Goal: Information Seeking & Learning: Check status

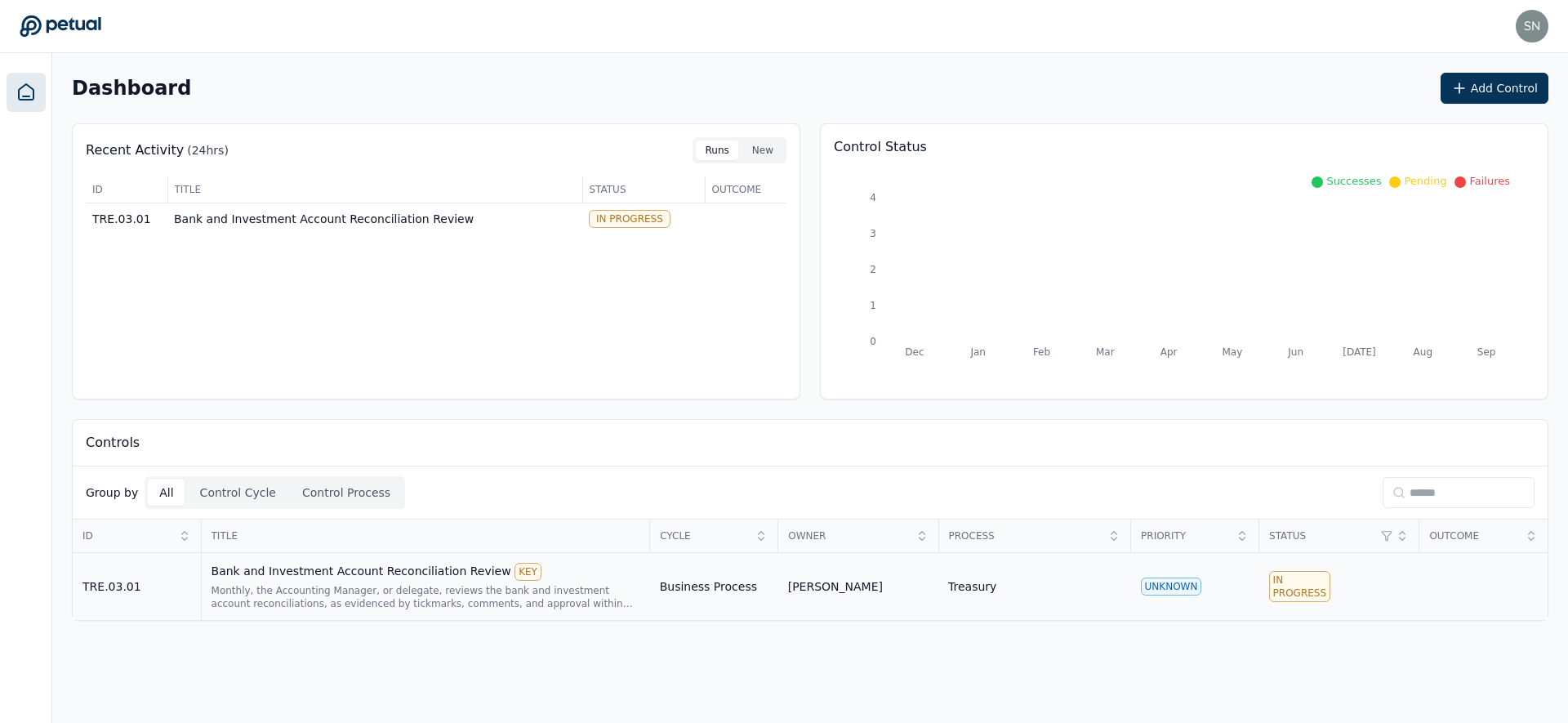
click at [437, 572] on div "Bank and Investment Account Reconciliation Review KEY" at bounding box center [425, 571] width 428 height 18
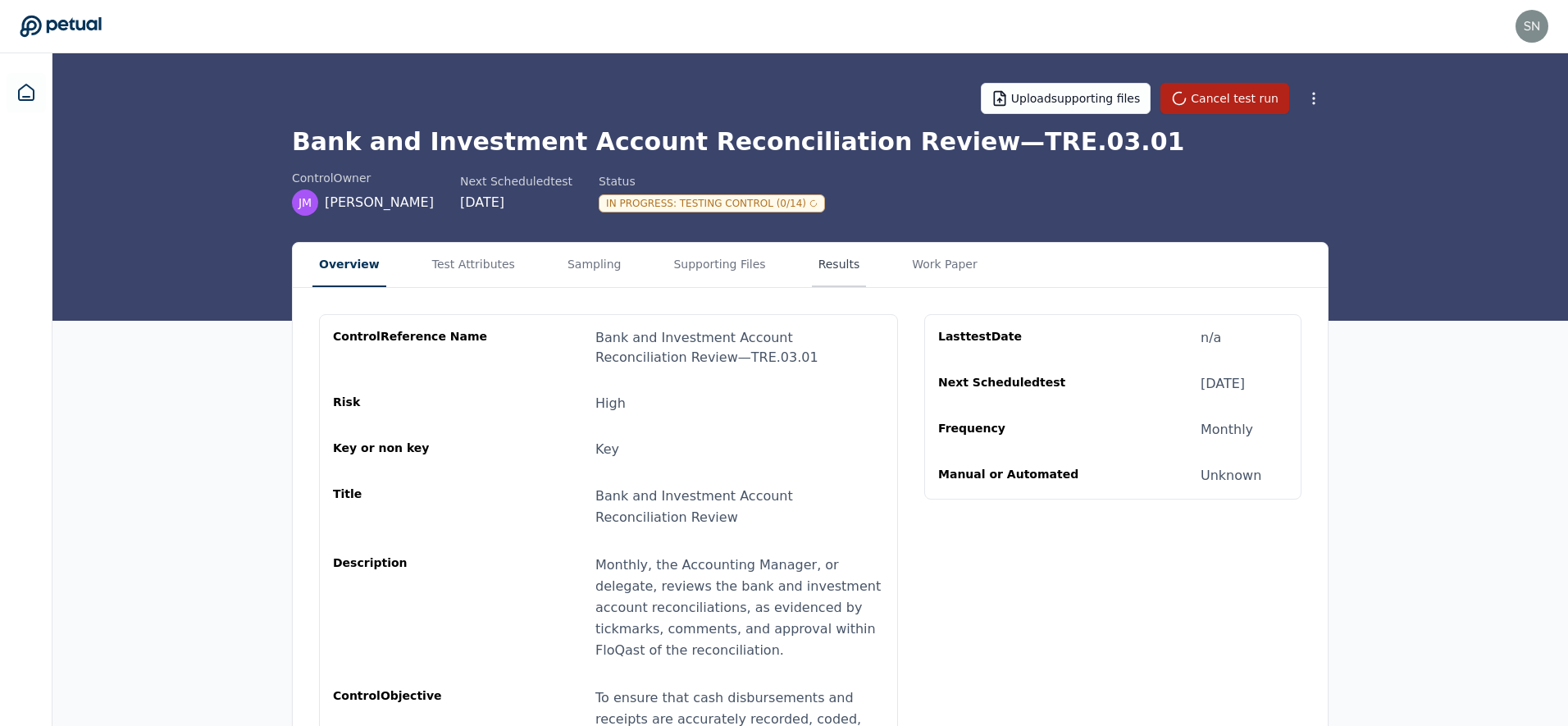
click at [812, 261] on button "Results" at bounding box center [839, 264] width 55 height 44
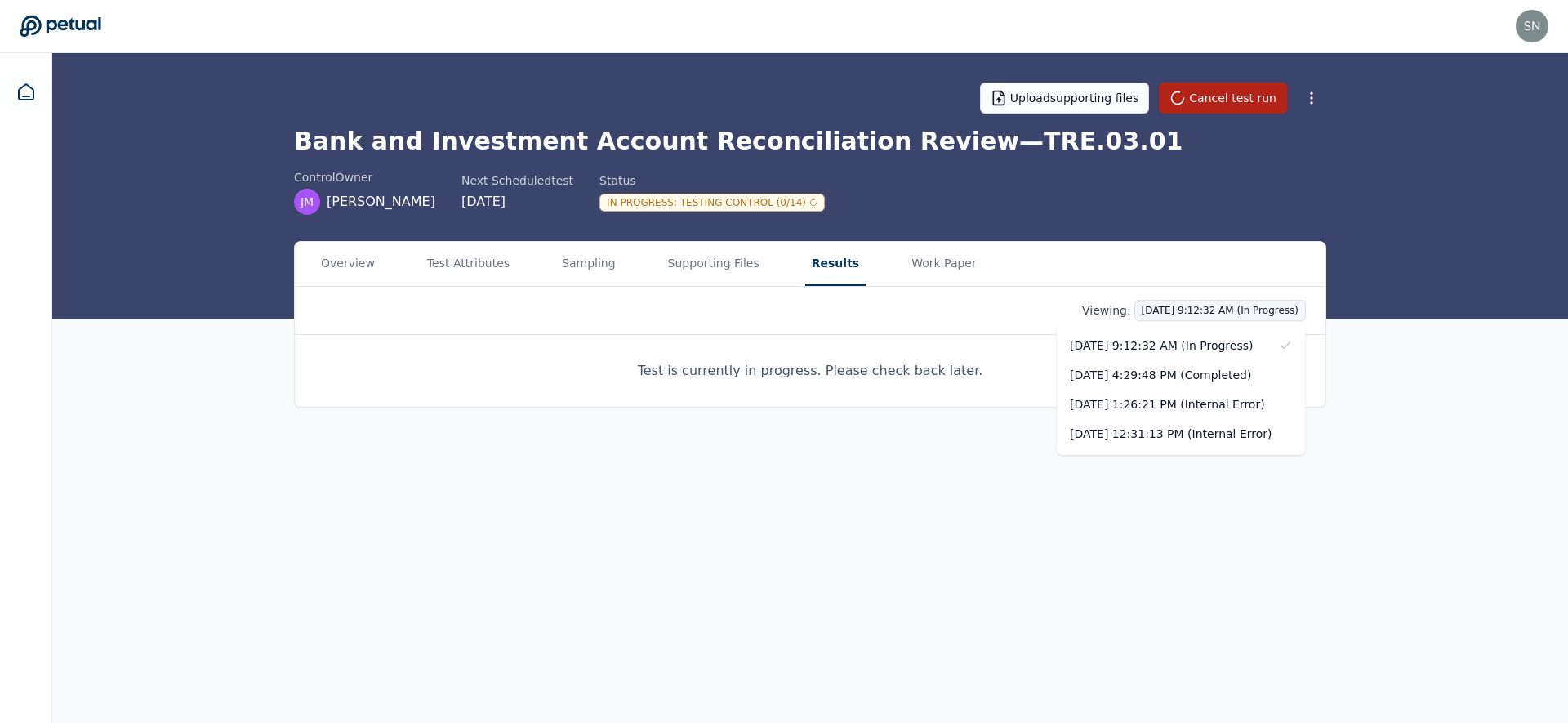
click at [1237, 309] on html "[EMAIL_ADDRESS] [EMAIL_ADDRESS] Sign out Upload supporting files Cancel test ru…" at bounding box center [784, 362] width 1568 height 723
click at [1212, 365] on div "[DATE] 4:29:48 PM (Completed)" at bounding box center [1180, 374] width 248 height 29
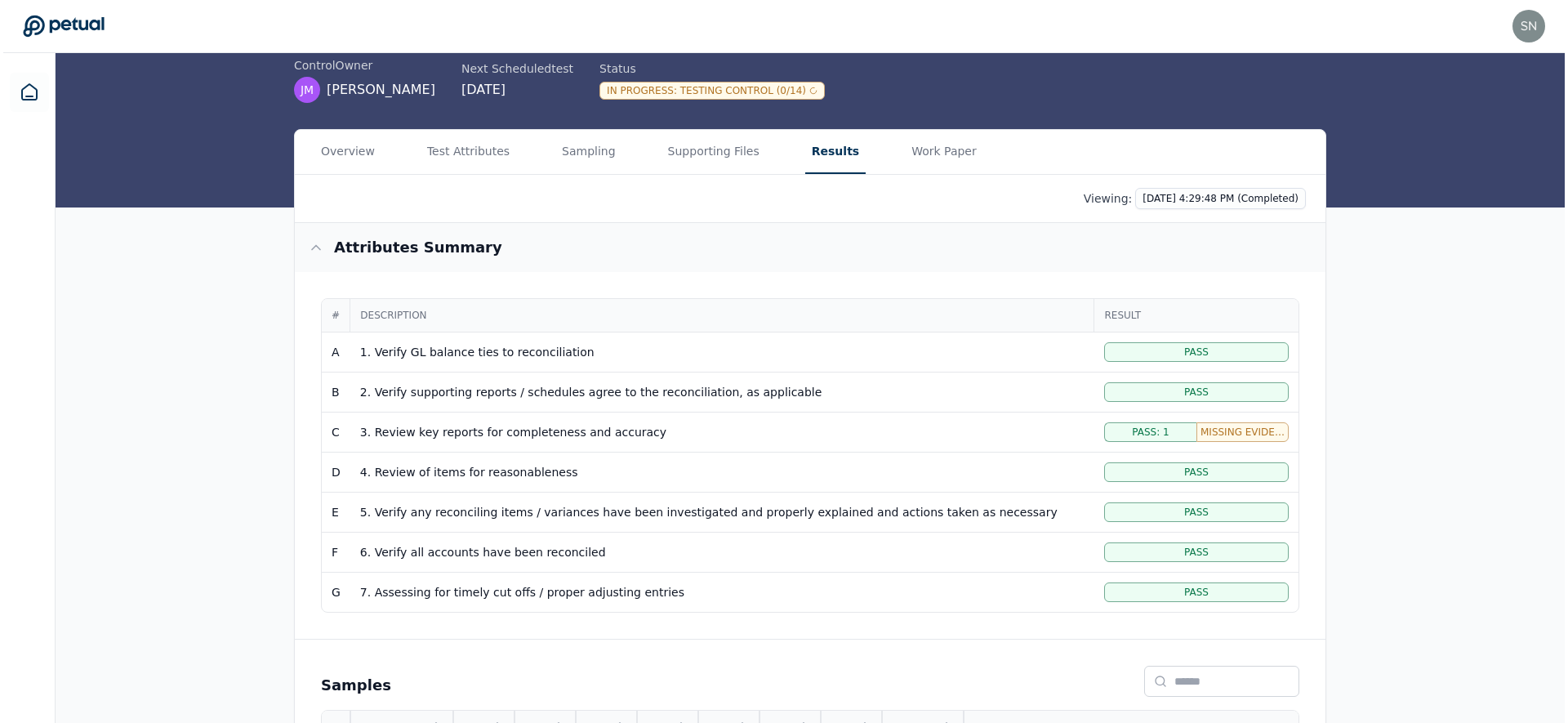
scroll to position [266, 0]
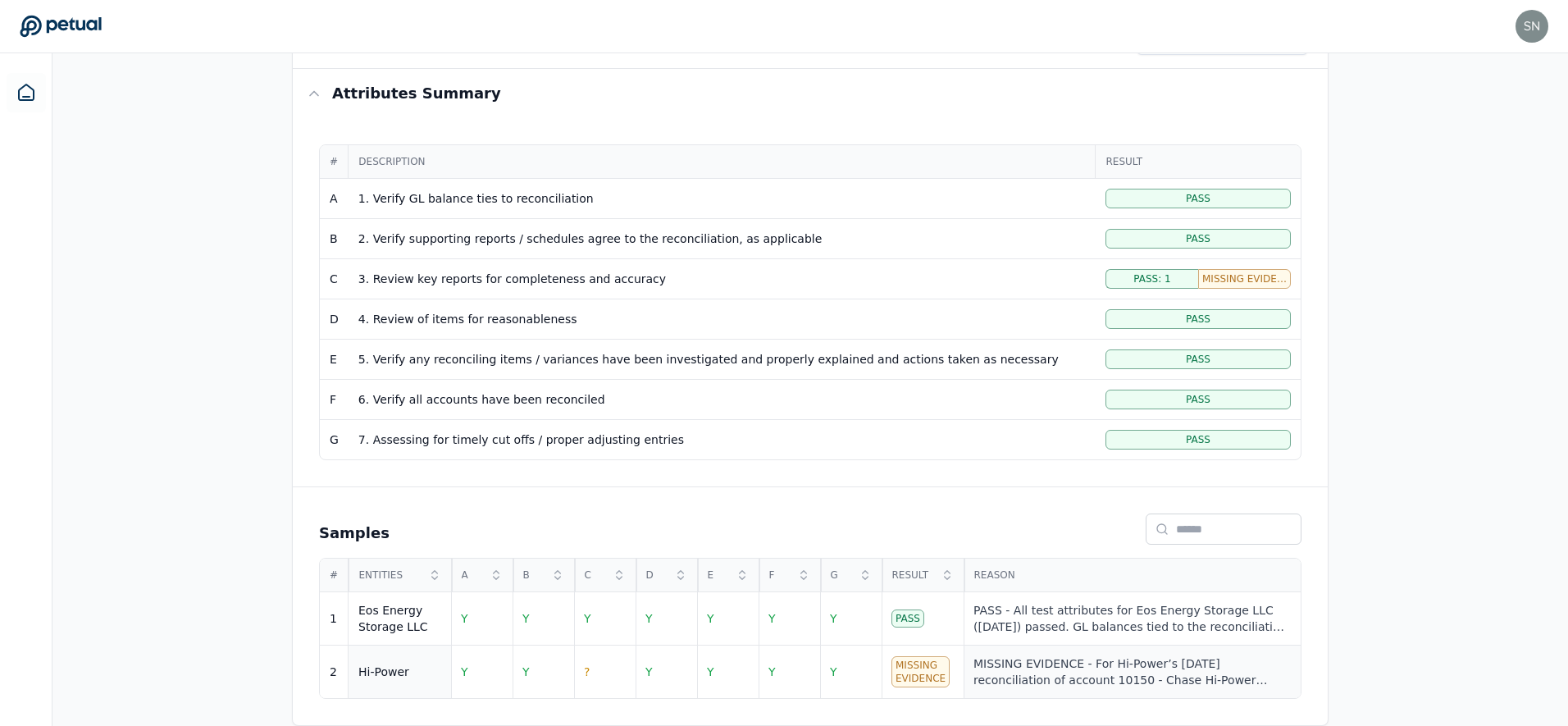
click at [1023, 662] on div "MISSING EVIDENCE - For Hi-Power’s [DATE] reconciliation of account 10150 - Chas…" at bounding box center [1132, 672] width 317 height 33
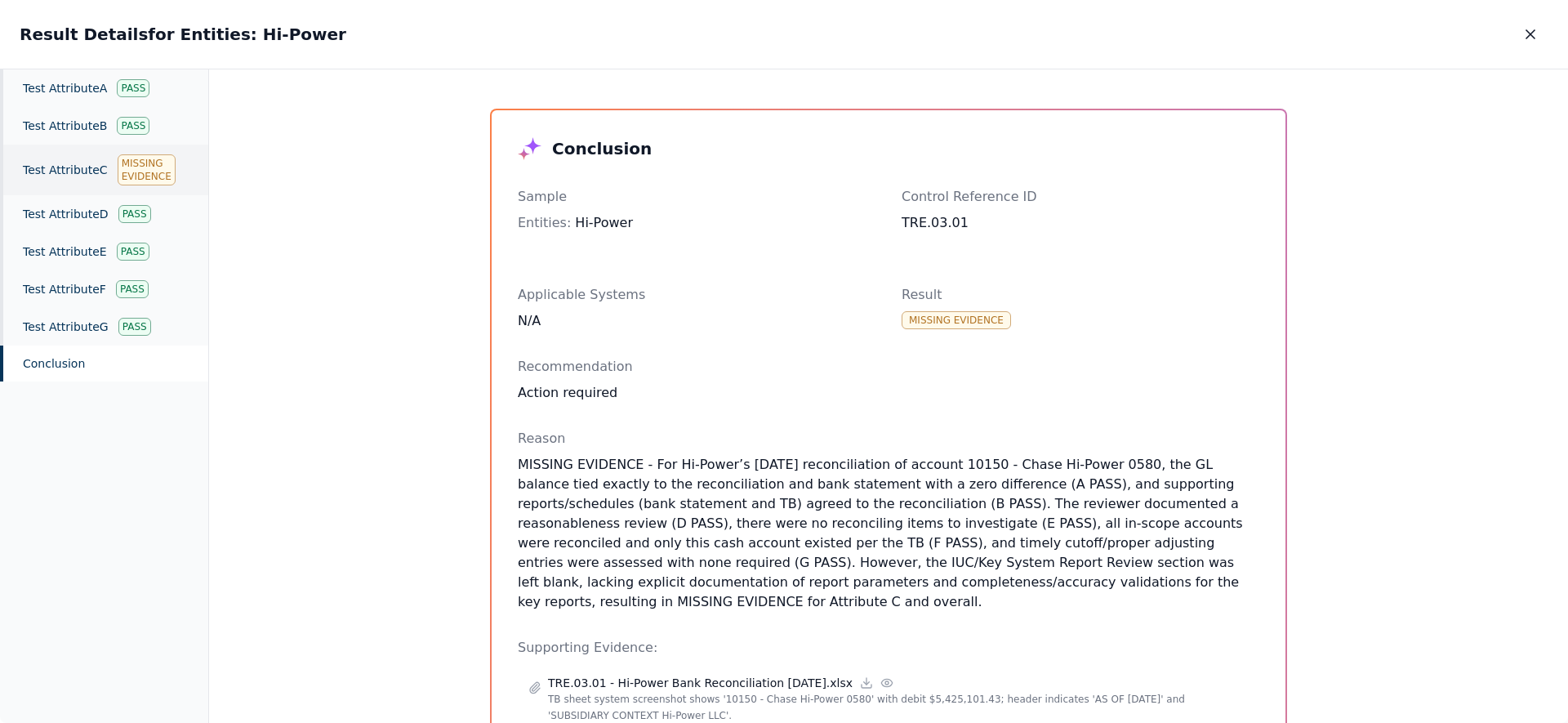
click at [106, 177] on div "Test Attribute C Missing Evidence" at bounding box center [104, 169] width 208 height 51
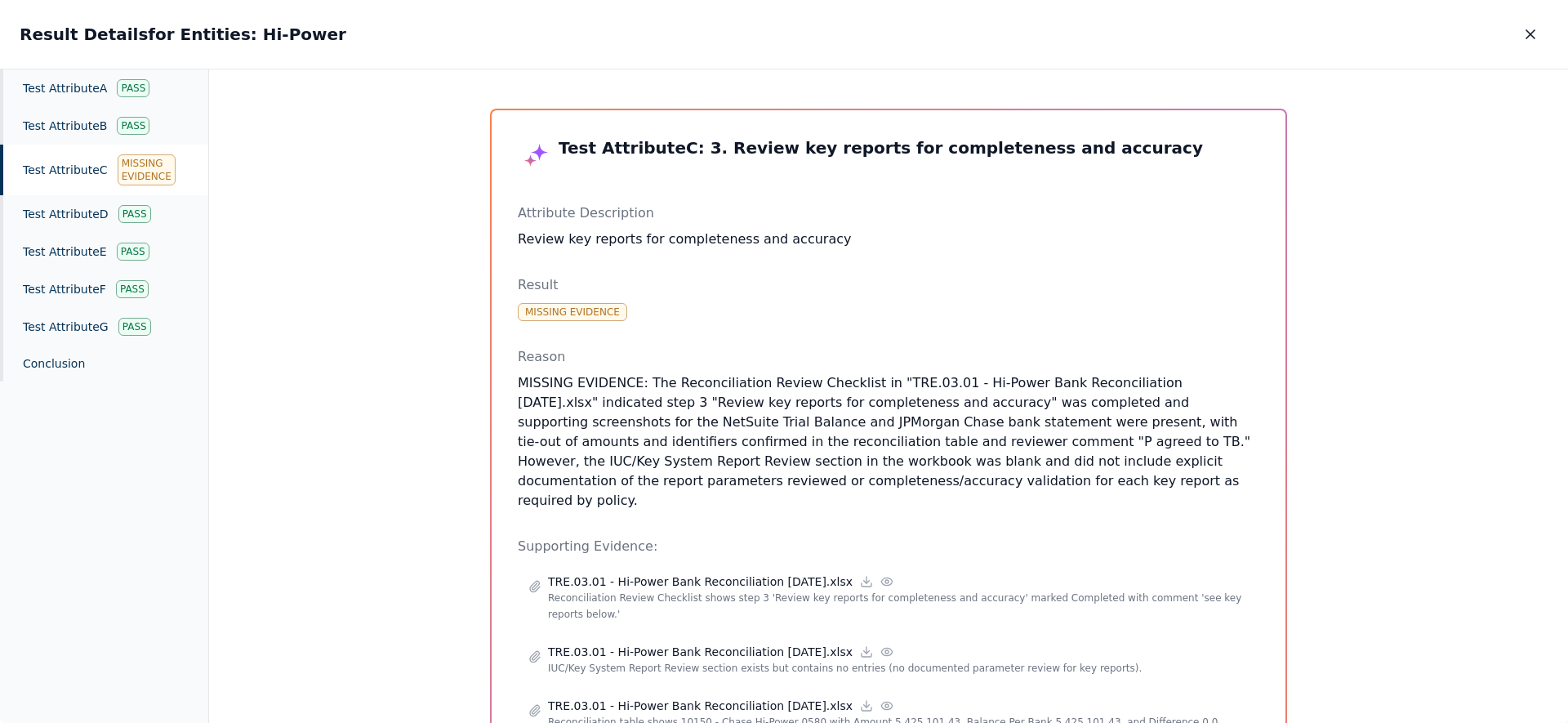
drag, startPoint x: 995, startPoint y: 485, endPoint x: 909, endPoint y: 445, distance: 94.8
click at [909, 445] on p "MISSING EVIDENCE: The Reconciliation Review Checklist in "TRE.03.01 - Hi-Power …" at bounding box center [888, 442] width 741 height 137
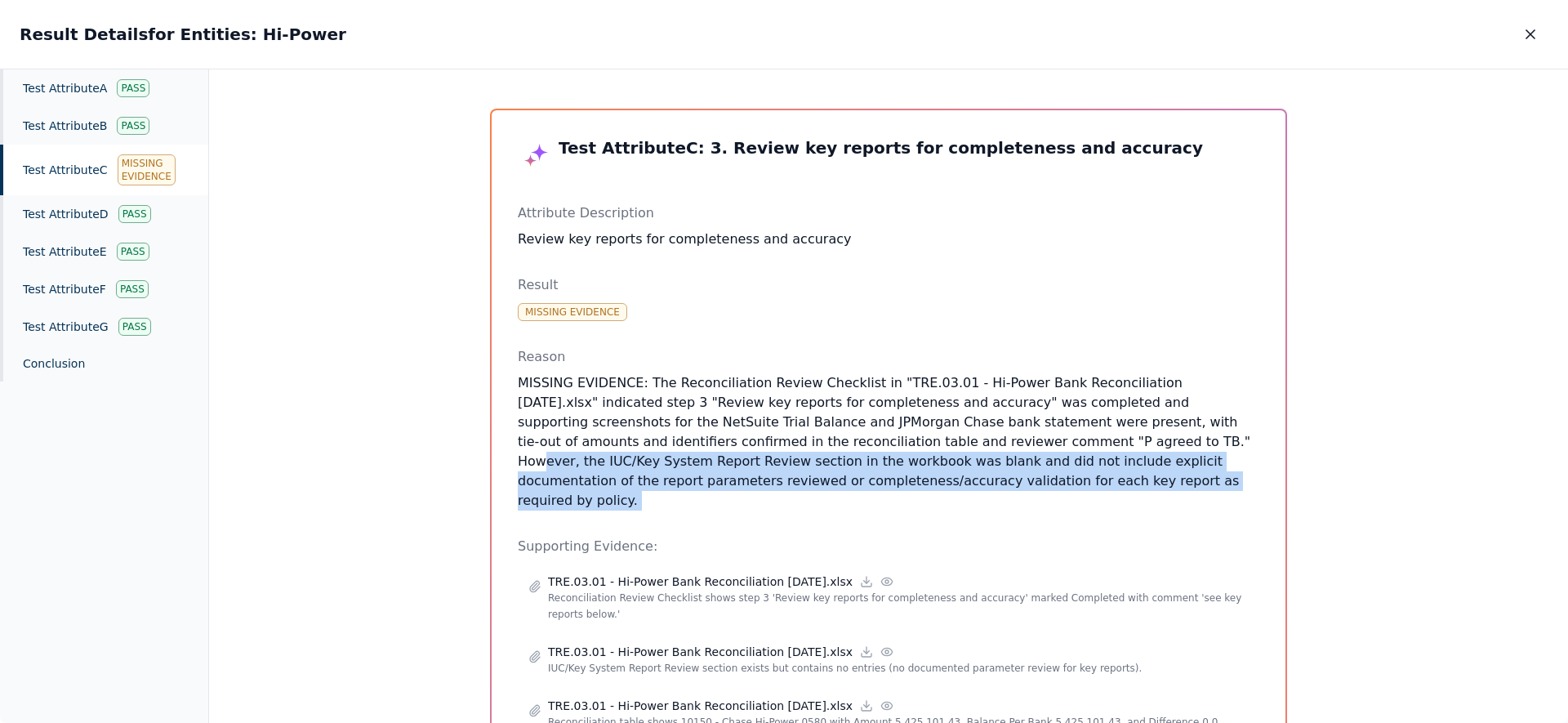
drag, startPoint x: 909, startPoint y: 445, endPoint x: 1010, endPoint y: 483, distance: 107.9
click at [1010, 483] on p "MISSING EVIDENCE: The Reconciliation Review Checklist in "TRE.03.01 - Hi-Power …" at bounding box center [888, 442] width 741 height 137
click at [1002, 479] on p "MISSING EVIDENCE: The Reconciliation Review Checklist in "TRE.03.01 - Hi-Power …" at bounding box center [888, 442] width 741 height 137
drag, startPoint x: 1002, startPoint y: 479, endPoint x: 921, endPoint y: 447, distance: 87.1
click at [921, 447] on p "MISSING EVIDENCE: The Reconciliation Review Checklist in "TRE.03.01 - Hi-Power …" at bounding box center [888, 442] width 741 height 137
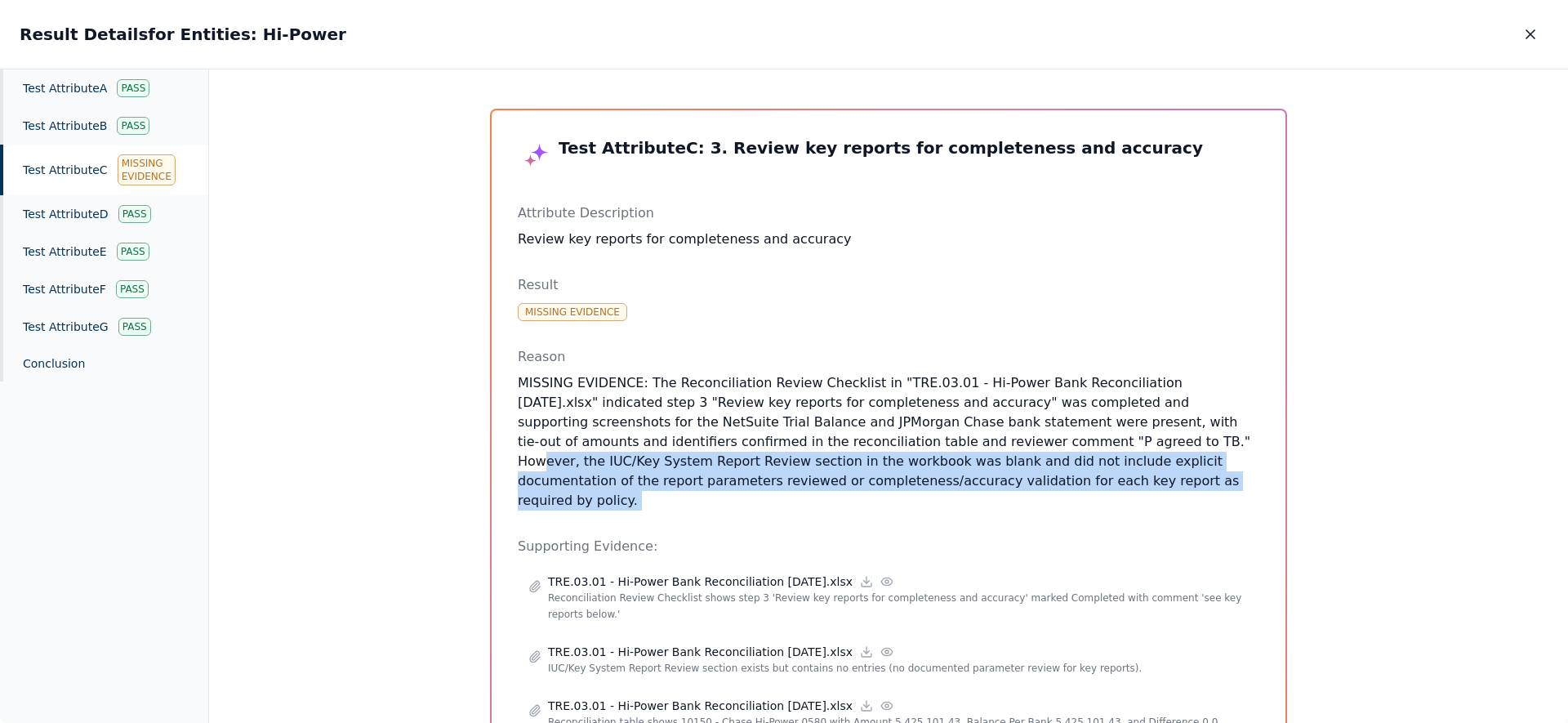
click at [921, 447] on p "MISSING EVIDENCE: The Reconciliation Review Checklist in "TRE.03.01 - Hi-Power …" at bounding box center [888, 442] width 741 height 137
drag, startPoint x: 921, startPoint y: 447, endPoint x: 1017, endPoint y: 479, distance: 101.2
click at [1015, 479] on p "MISSING EVIDENCE: The Reconciliation Review Checklist in "TRE.03.01 - Hi-Power …" at bounding box center [888, 442] width 741 height 137
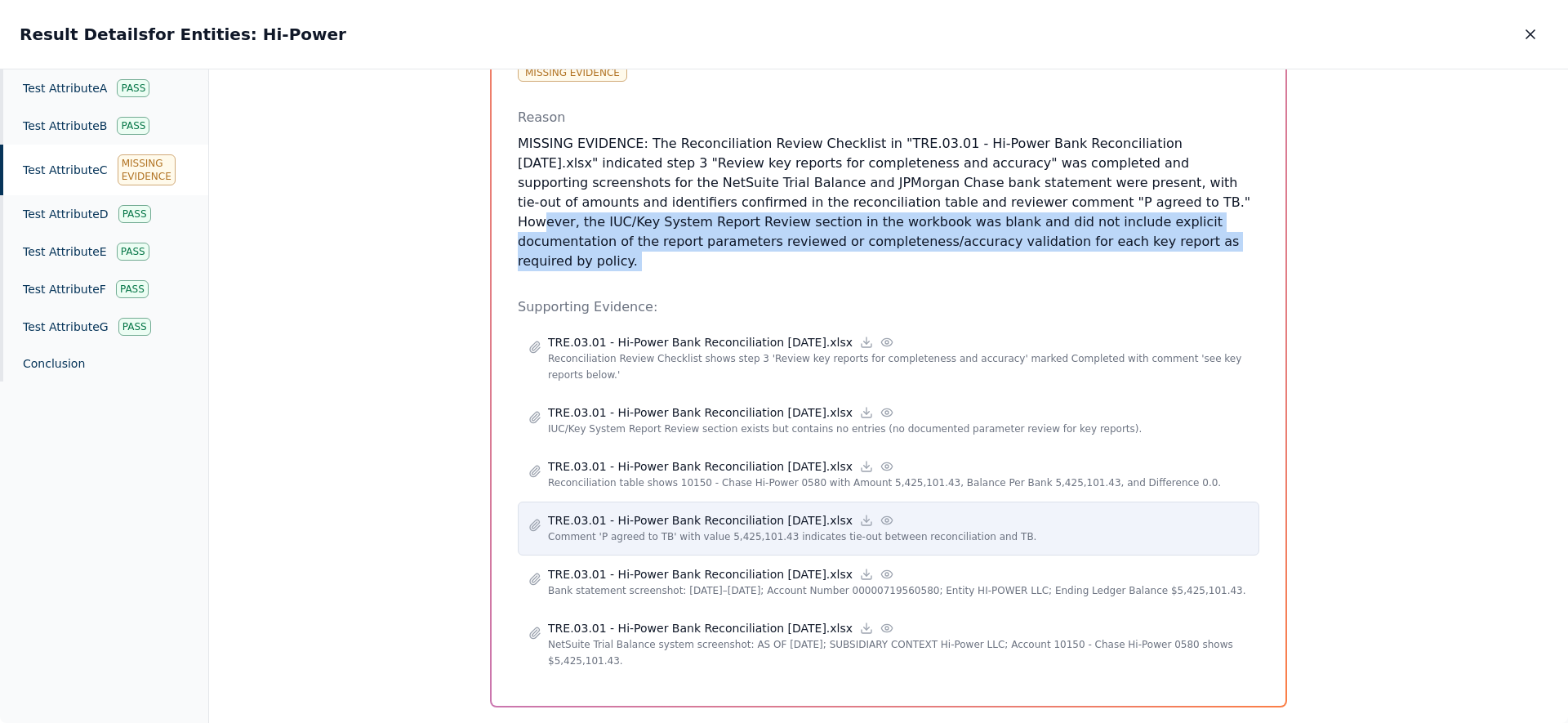
scroll to position [250, 0]
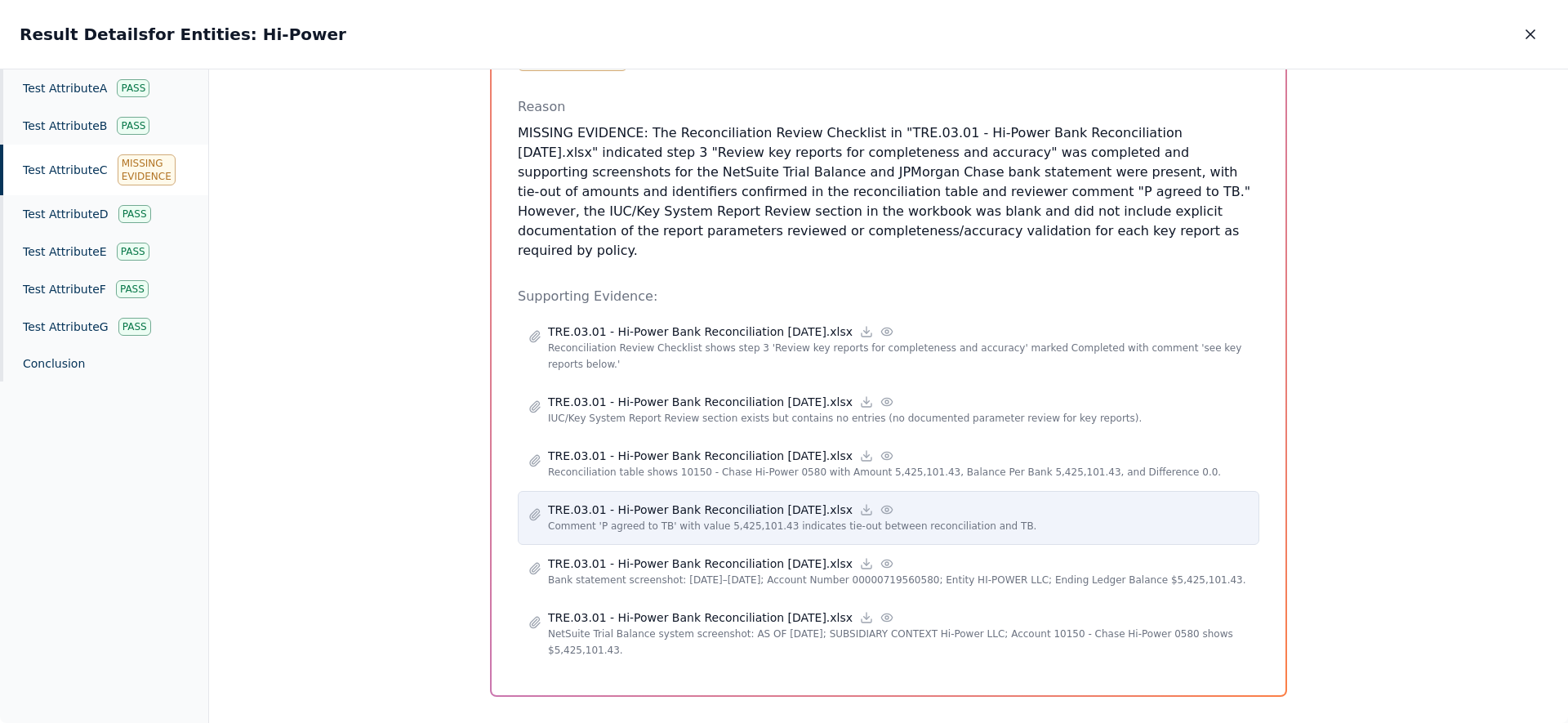
click at [880, 503] on icon at bounding box center [886, 509] width 13 height 13
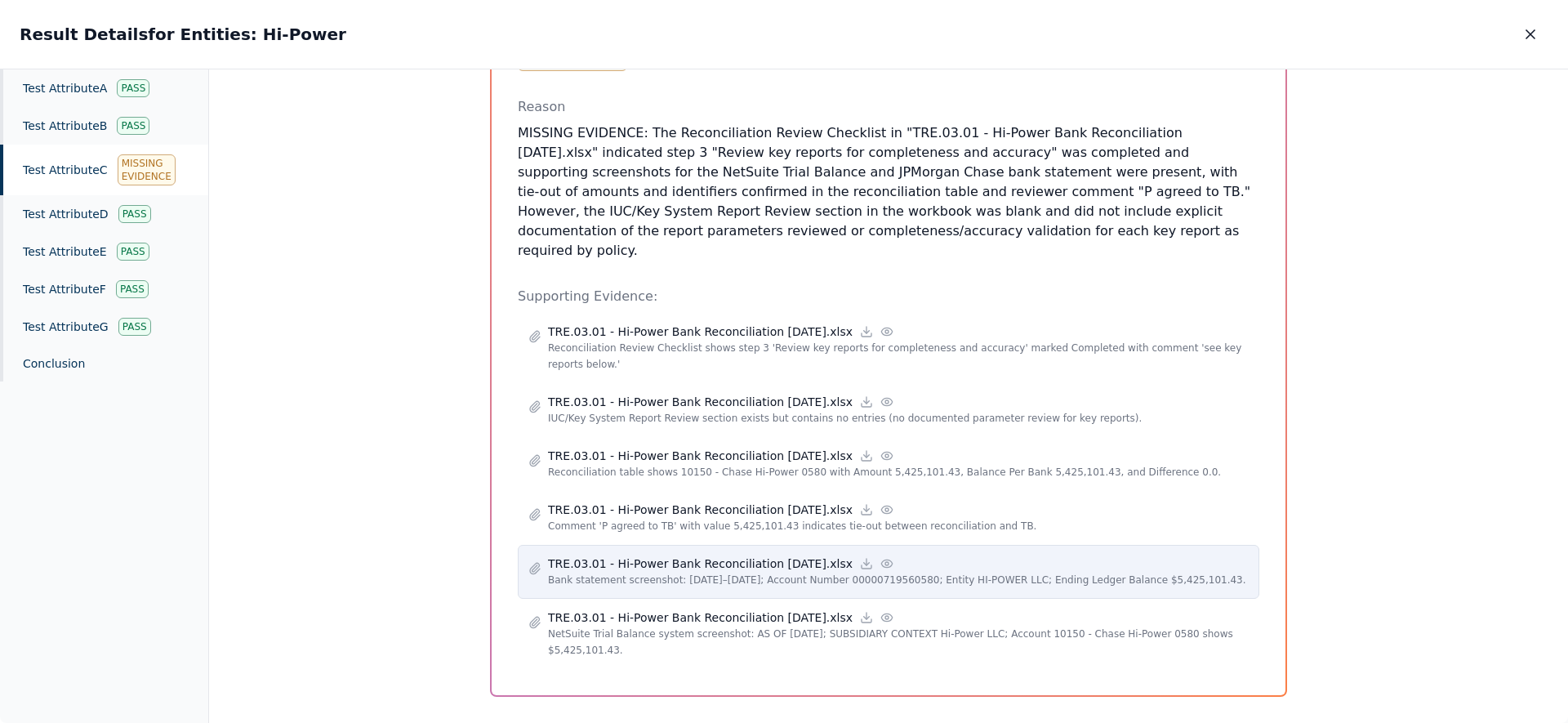
click at [882, 557] on icon at bounding box center [886, 563] width 13 height 13
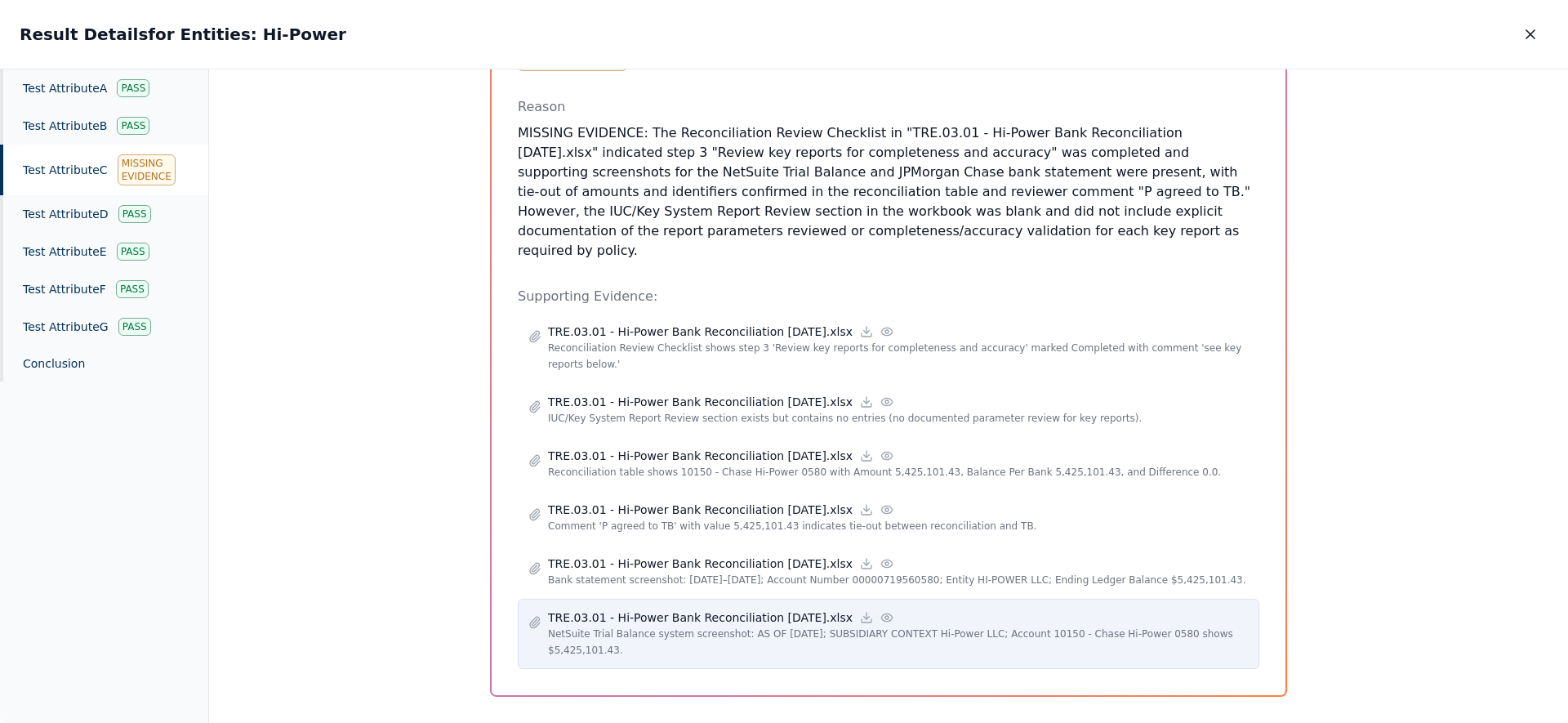
click at [881, 613] on icon at bounding box center [886, 617] width 10 height 8
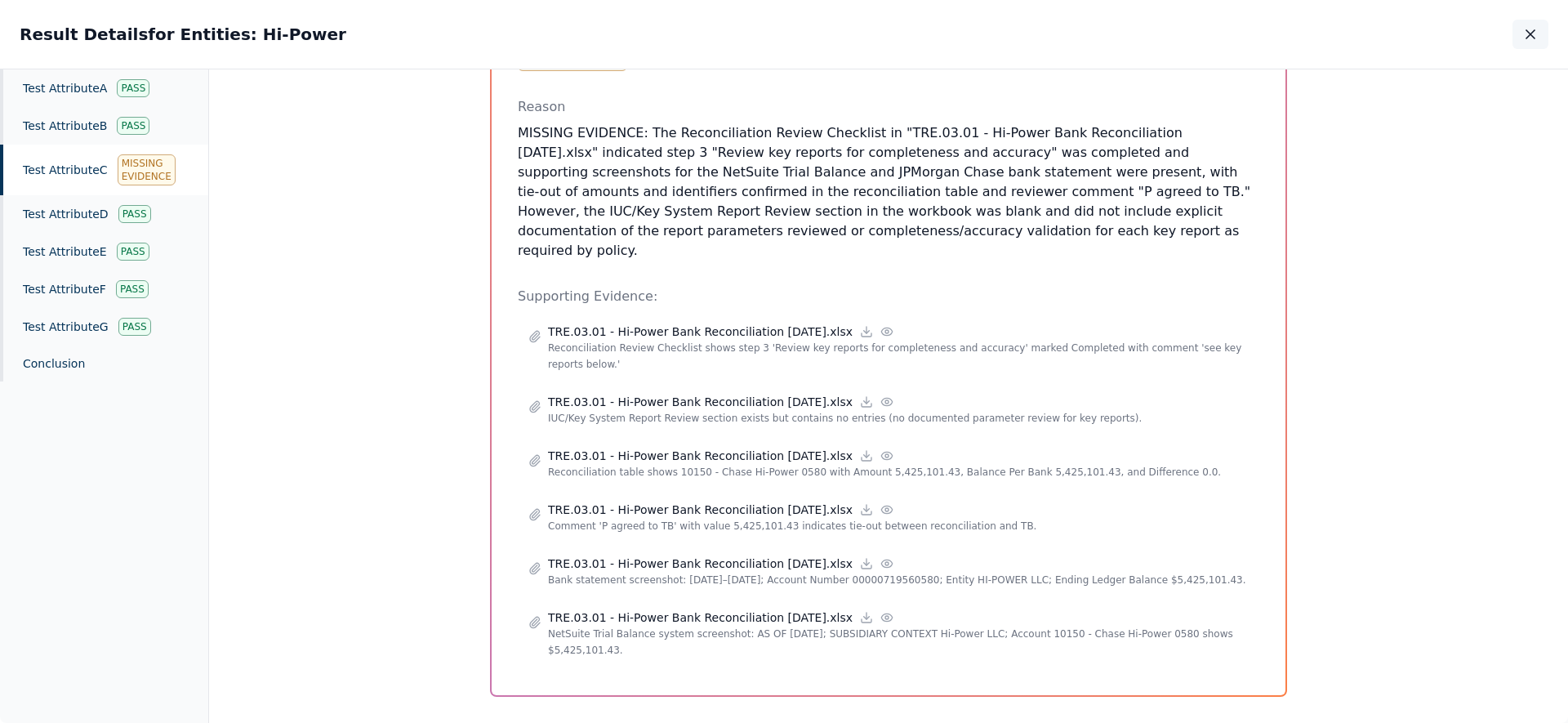
click at [1548, 32] on div "Result Details for Entities: Hi-Power Result Details for Entities: Hi-Power" at bounding box center [784, 34] width 1568 height 69
click at [1532, 35] on icon "button" at bounding box center [1529, 33] width 16 height 16
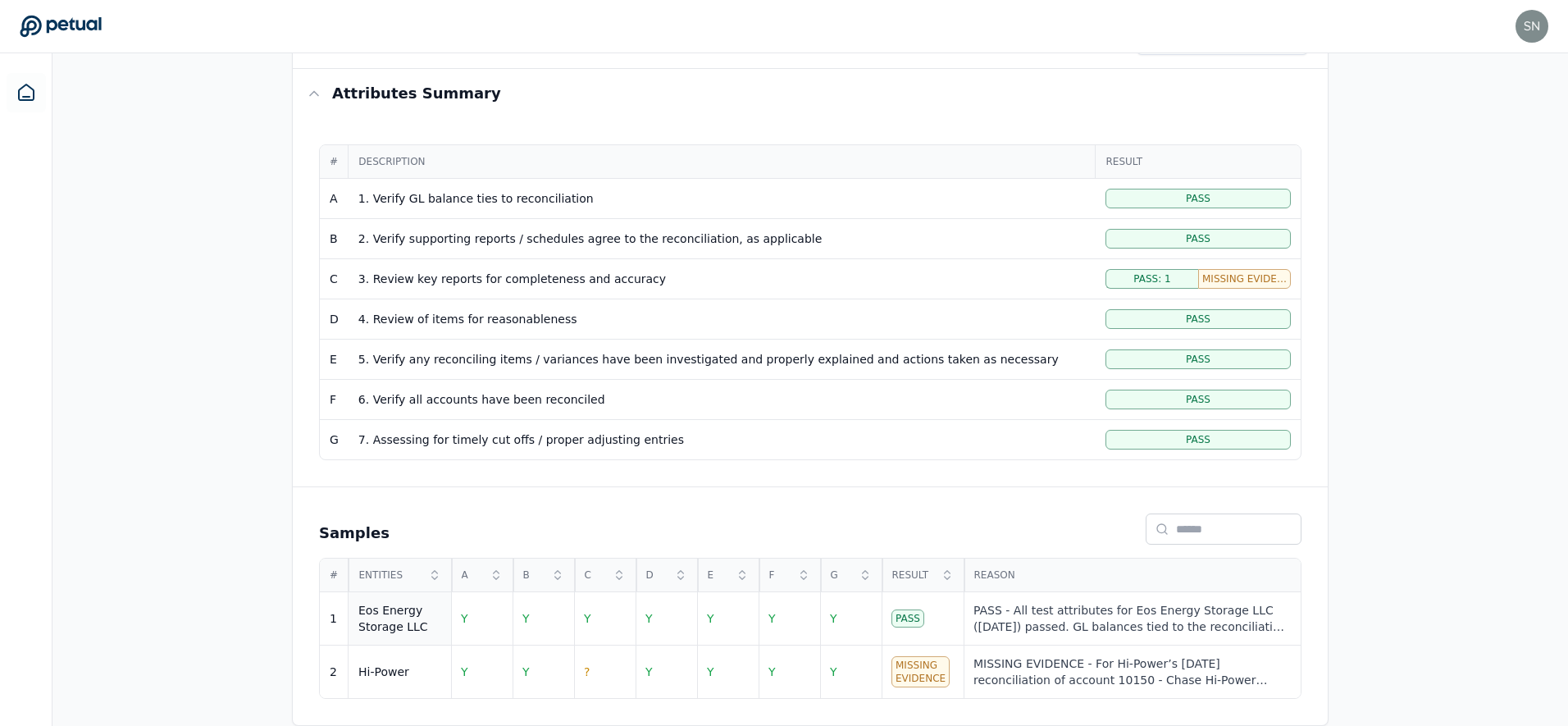
click at [392, 625] on div "Eos Energy Storage LLC" at bounding box center [400, 618] width 83 height 33
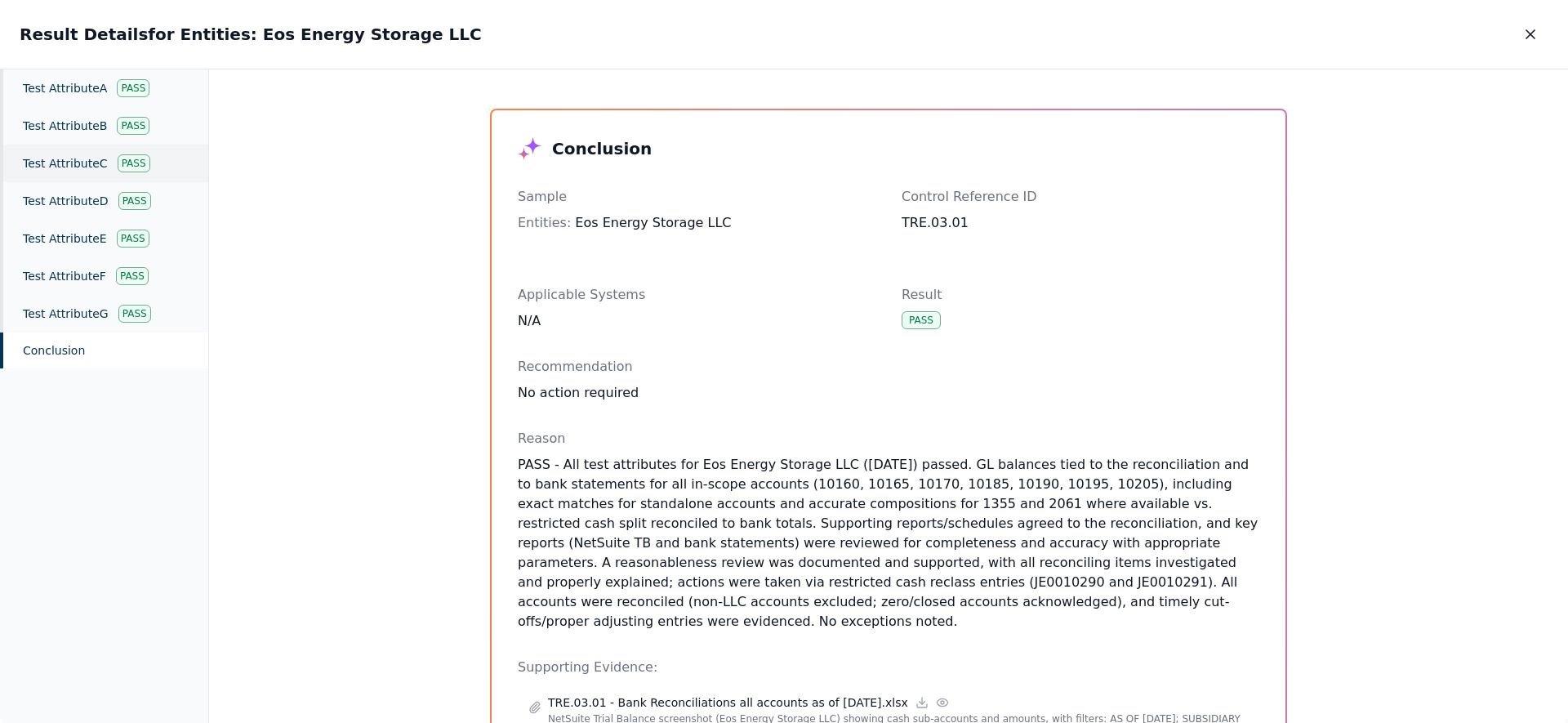
click at [72, 161] on div "Test Attribute C Pass" at bounding box center [104, 163] width 208 height 38
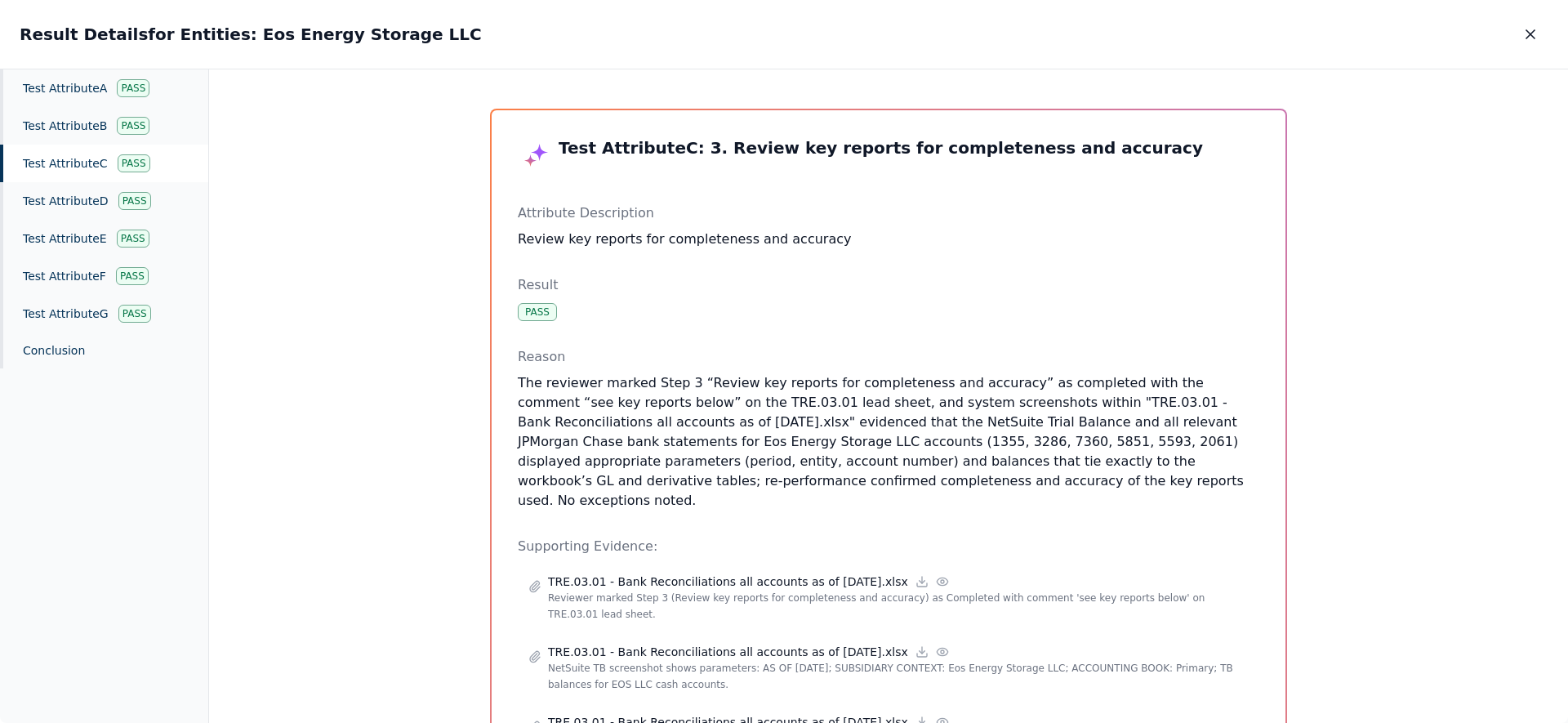
click at [88, 162] on div "Test Attribute C Pass" at bounding box center [104, 163] width 208 height 38
drag, startPoint x: 921, startPoint y: 484, endPoint x: 878, endPoint y: 380, distance: 112.5
click at [878, 380] on p "The reviewer marked Step 3 “Review key reports for completeness and accuracy” a…" at bounding box center [888, 442] width 741 height 137
drag, startPoint x: 918, startPoint y: 399, endPoint x: 1005, endPoint y: 487, distance: 123.7
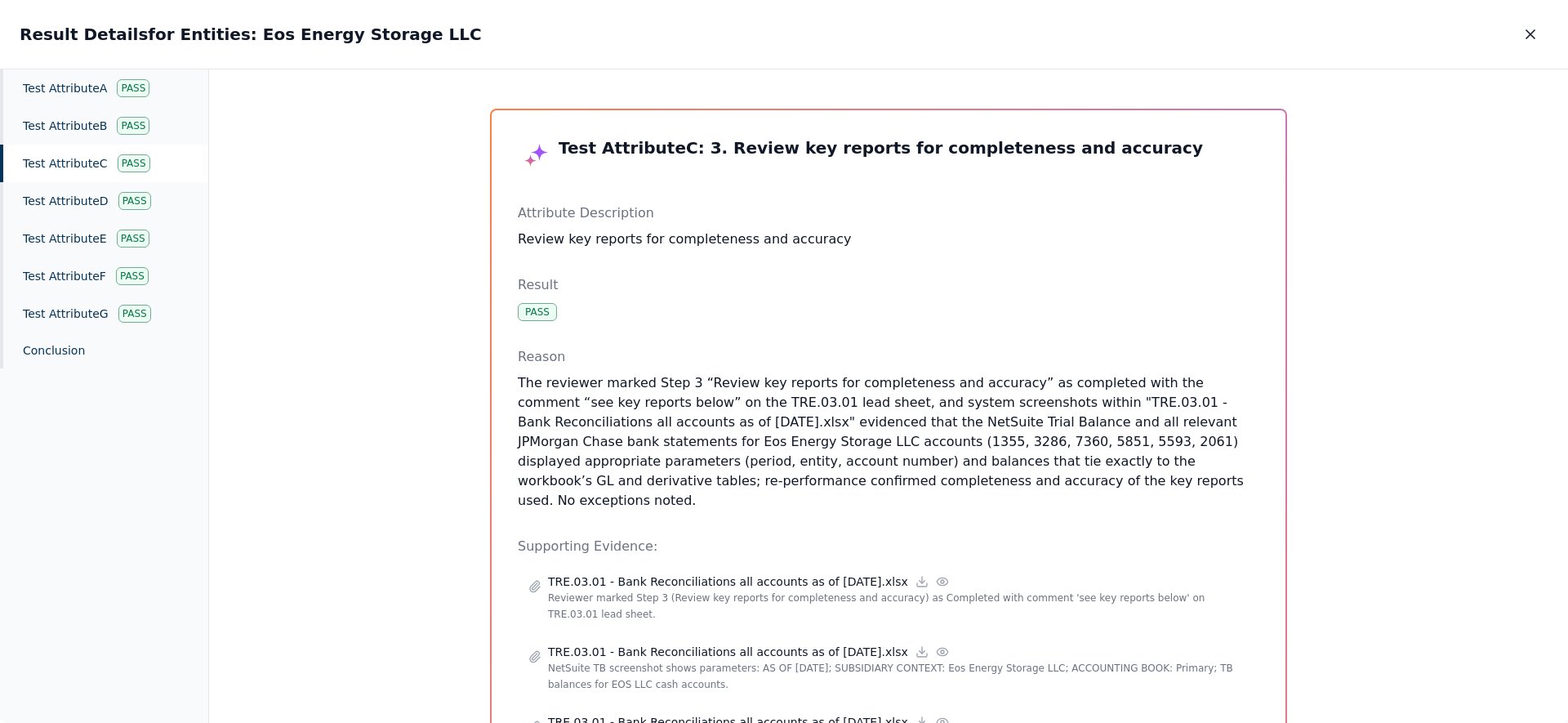
click at [1005, 487] on p "The reviewer marked Step 3 “Review key reports for completeness and accuracy” a…" at bounding box center [888, 442] width 741 height 137
